Goal: Task Accomplishment & Management: Manage account settings

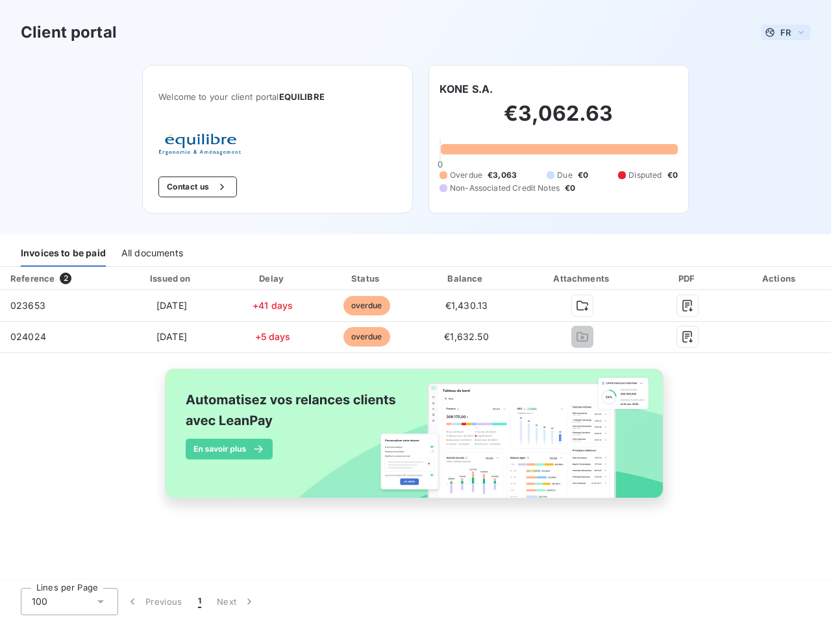
click at [786, 32] on span "FR" at bounding box center [786, 32] width 10 height 10
click at [196, 187] on button "Contact us" at bounding box center [197, 187] width 79 height 21
click at [466, 89] on div "Welcome to your client portal EQUILIBRE Contact us [PERSON_NAME] €3,062.63 0 Ov…" at bounding box center [415, 149] width 588 height 169
click at [63, 253] on div "Invoices to be paid" at bounding box center [63, 253] width 85 height 27
click at [151, 253] on div "All documents" at bounding box center [152, 253] width 62 height 27
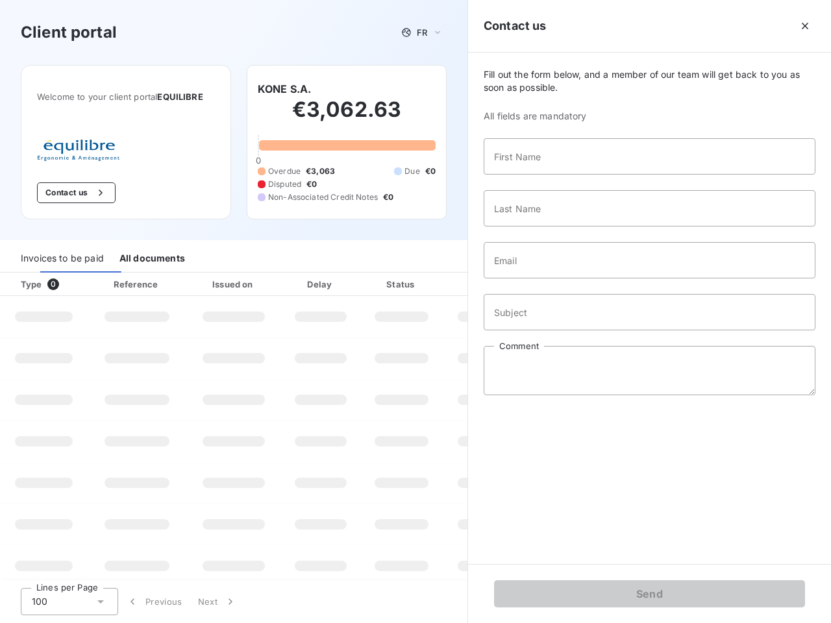
click at [58, 279] on div "Type 0" at bounding box center [49, 284] width 72 height 13
click at [171, 279] on div at bounding box center [177, 284] width 13 height 13
click at [272, 279] on div at bounding box center [272, 284] width 13 height 13
click at [366, 279] on div "Status" at bounding box center [401, 284] width 77 height 13
